Goal: Transaction & Acquisition: Purchase product/service

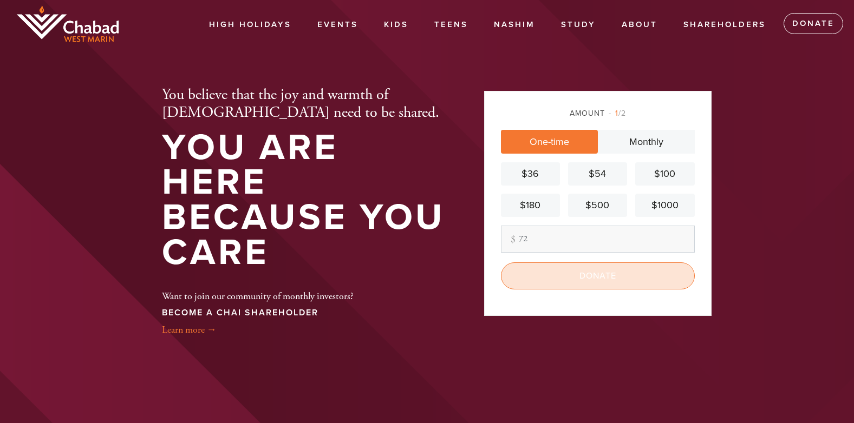
type input "72"
click at [578, 276] on input "Donate" at bounding box center [598, 276] width 194 height 27
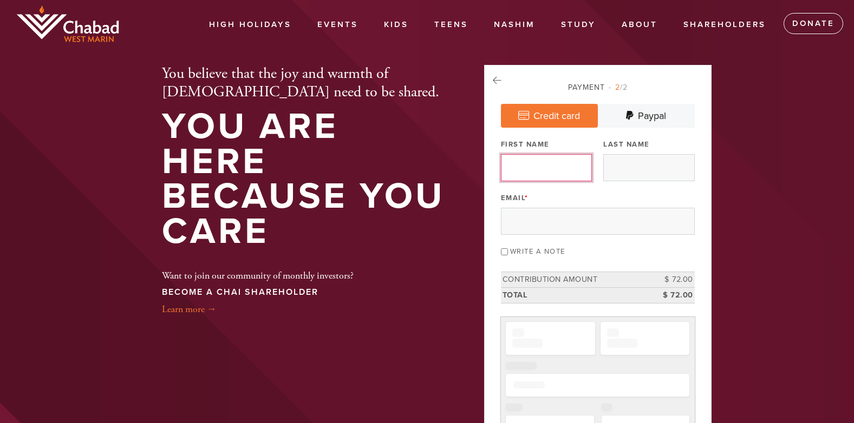
click at [554, 173] on input "First Name" at bounding box center [546, 167] width 91 height 27
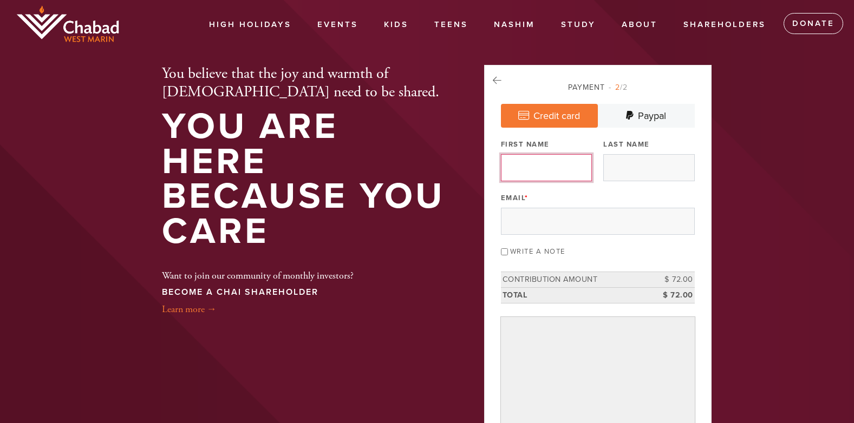
click at [558, 169] on input "First Name" at bounding box center [546, 167] width 91 height 27
type input "eva"
type input "seligmankennard"
type input "[EMAIL_ADDRESS][DOMAIN_NAME]"
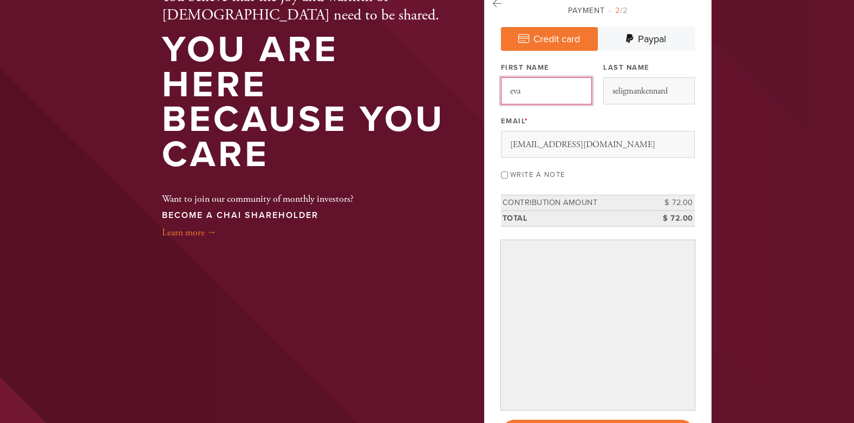
scroll to position [108, 0]
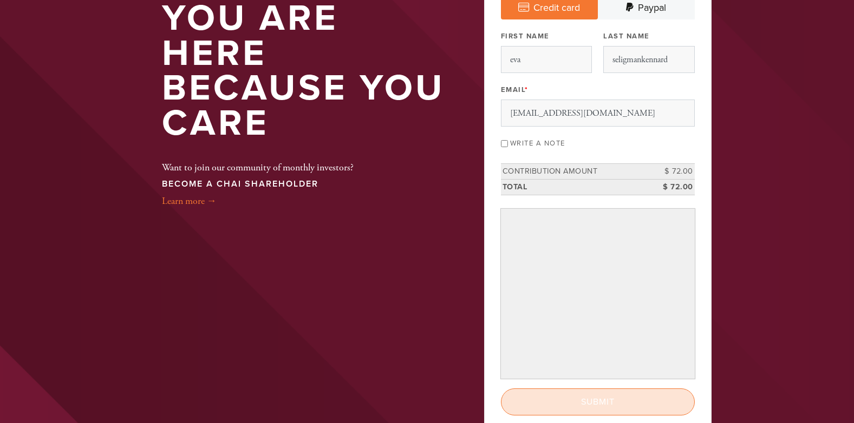
click at [578, 402] on input "Submit" at bounding box center [598, 402] width 194 height 27
